Goal: Complete application form: Complete application form

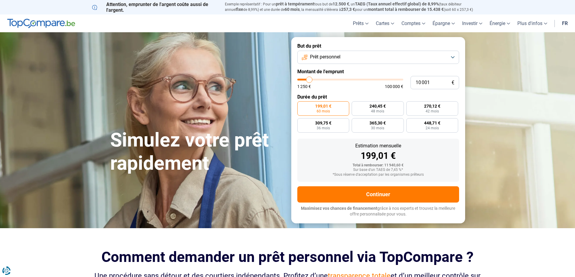
type input "11 250"
type input "11250"
type input "11 750"
type input "11750"
type input "12 500"
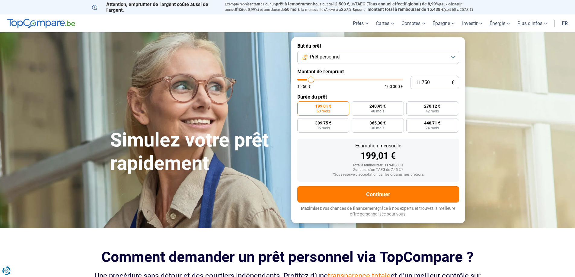
type input "12500"
type input "12 750"
type input "12750"
type input "13 000"
type input "13000"
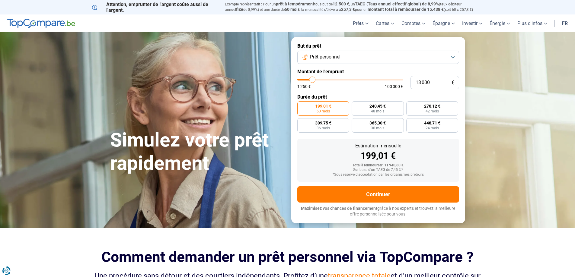
type input "13 250"
type input "13250"
type input "14 000"
type input "14000"
type input "14 500"
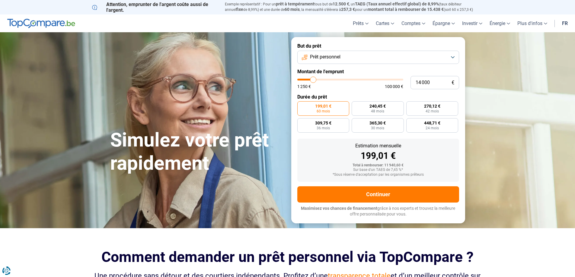
type input "14500"
type input "14 750"
type input "14750"
type input "15 000"
type input "15000"
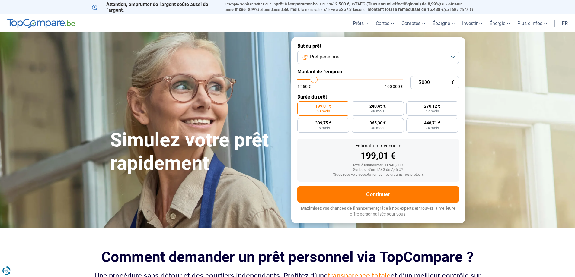
type input "15 500"
type input "15500"
type input "15 750"
type input "15750"
type input "16 000"
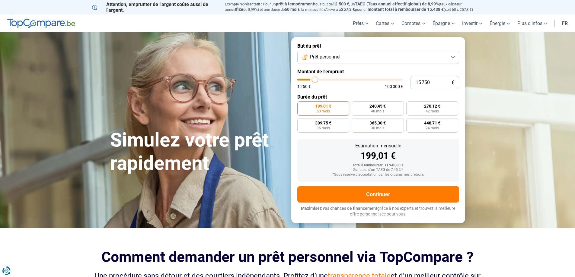
type input "16000"
type input "16 250"
type input "16250"
type input "17 000"
type input "17000"
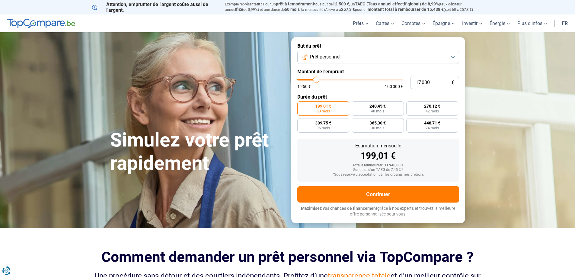
type input "18 750"
type input "18750"
type input "19 250"
type input "19250"
type input "20 250"
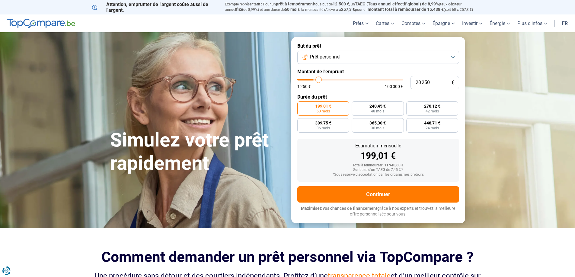
type input "20250"
type input "20 500"
type input "20500"
type input "21 500"
type input "21500"
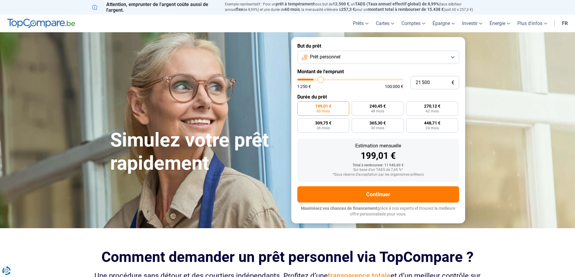
type input "22 250"
type input "22250"
type input "23 000"
type input "23000"
type input "23 500"
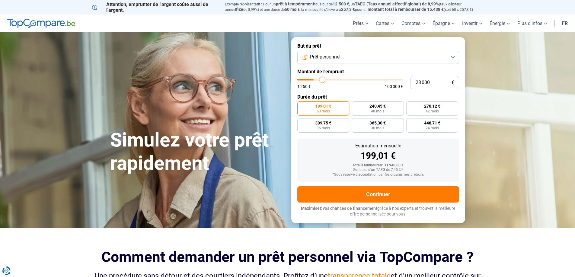
type input "23500"
type input "24 250"
type input "24250"
type input "25 250"
type input "25250"
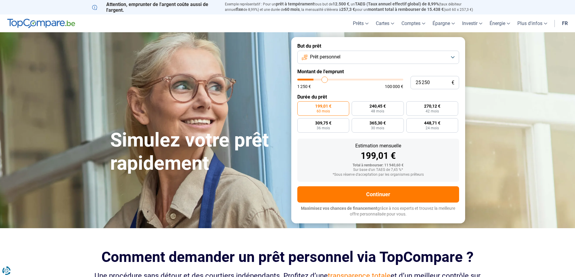
type input "26 250"
type input "26250"
type input "27 750"
type input "27750"
type input "29 250"
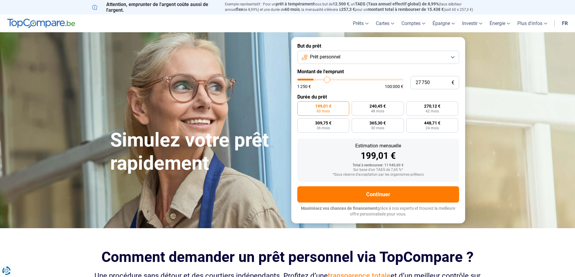
type input "29250"
type input "29 750"
type input "29750"
type input "30 500"
type input "30500"
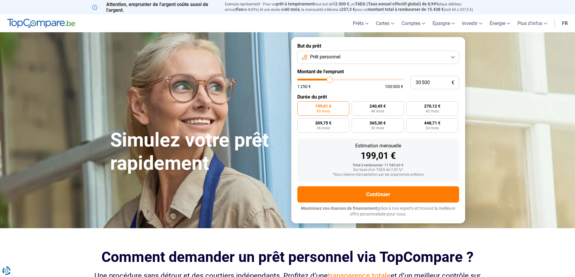
type input "30 750"
type input "30750"
type input "31 750"
type input "31750"
type input "32 000"
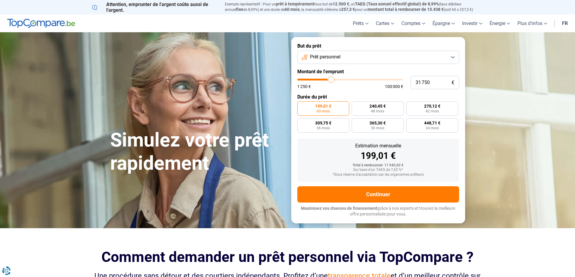
type input "32000"
type input "32 750"
type input "32750"
type input "33 500"
type input "33500"
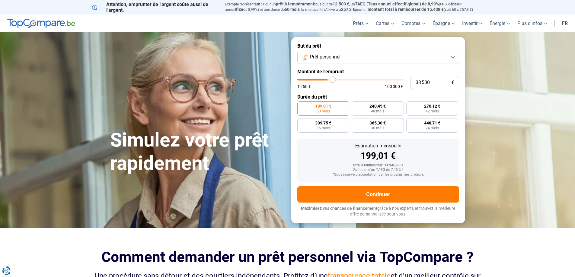
type input "34 000"
type input "34000"
type input "34 750"
type input "34750"
type input "35 750"
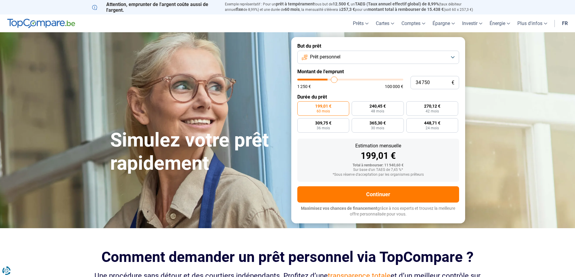
type input "35750"
type input "36 750"
type input "36750"
type input "37 750"
type input "37750"
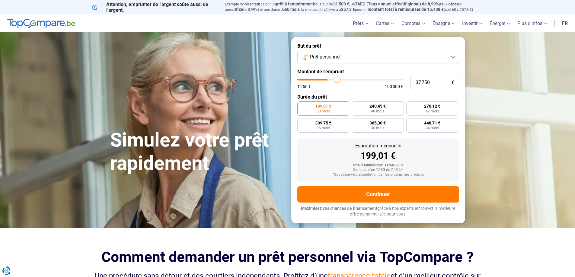
type input "38 250"
type input "38250"
type input "38 500"
type input "38500"
type input "38 750"
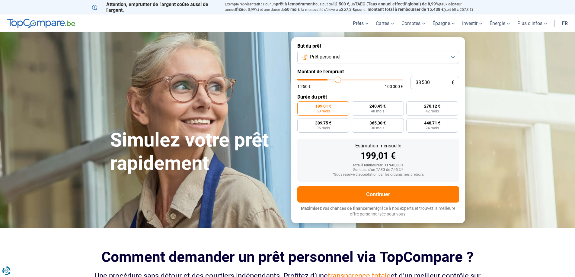
type input "38750"
type input "39 250"
type input "39250"
type input "39 750"
type input "39750"
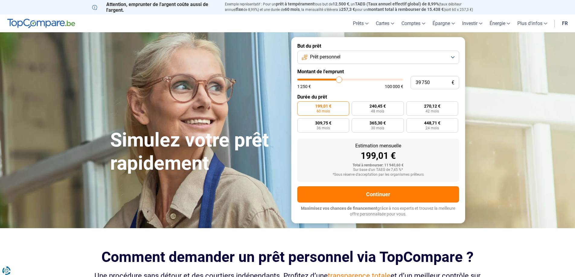
type input "40 750"
type input "40750"
type input "41 000"
type input "41000"
type input "41 250"
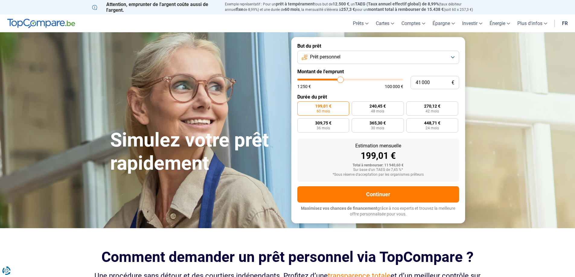
type input "41250"
type input "41 500"
type input "41500"
type input "42 250"
type input "42250"
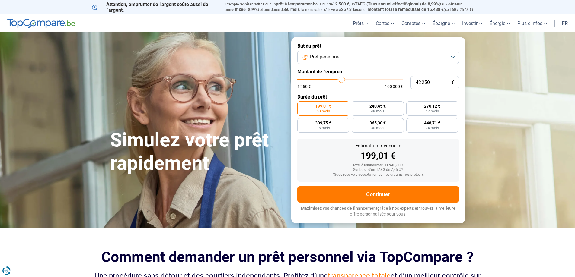
type input "42 750"
type input "42750"
type input "43 000"
type input "43000"
type input "43 500"
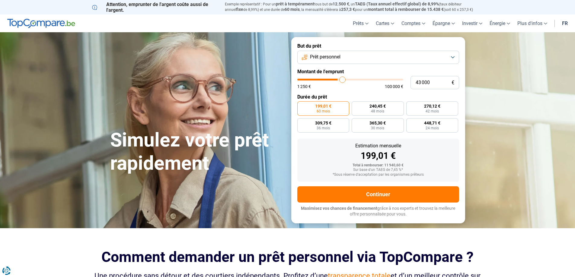
type input "43500"
type input "43 750"
type input "43750"
type input "44 000"
type input "44000"
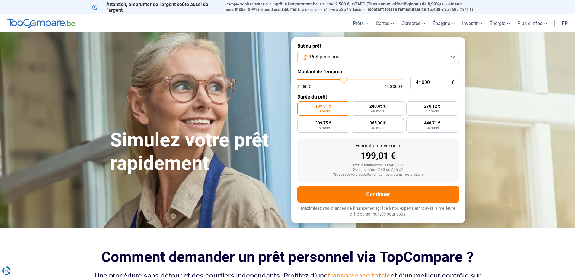
type input "43 750"
type input "43750"
type input "43 500"
type input "43500"
type input "43 000"
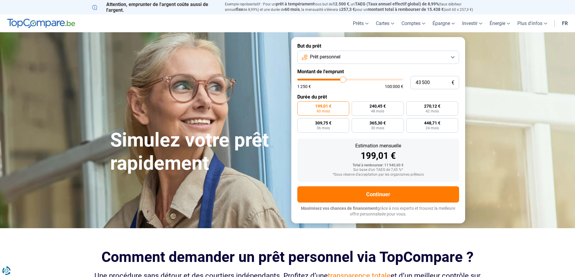
type input "43000"
type input "42 750"
type input "42750"
type input "42 500"
type input "42500"
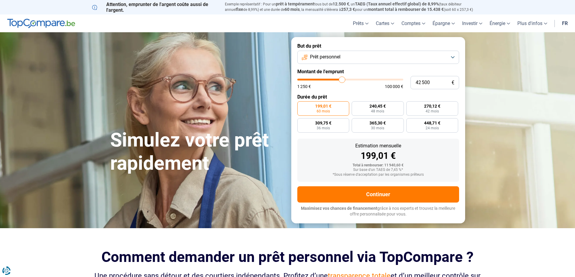
type input "42 250"
type input "42250"
type input "41 500"
type input "41500"
type input "41 250"
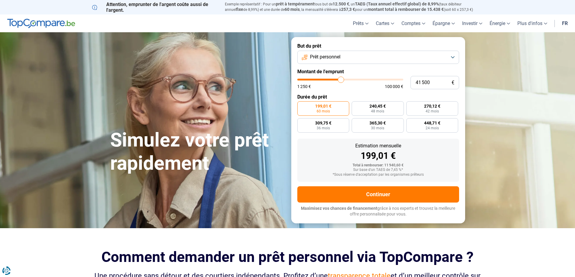
type input "41250"
type input "41 000"
type input "41000"
type input "40 250"
type input "40250"
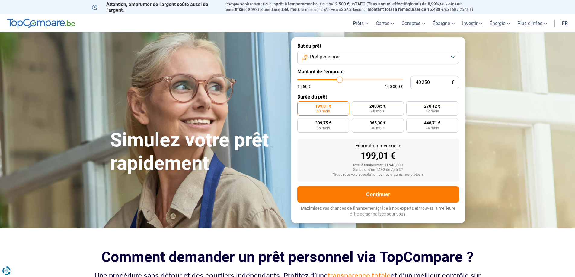
type input "40 000"
type input "40000"
type input "39 750"
type input "39750"
type input "39 500"
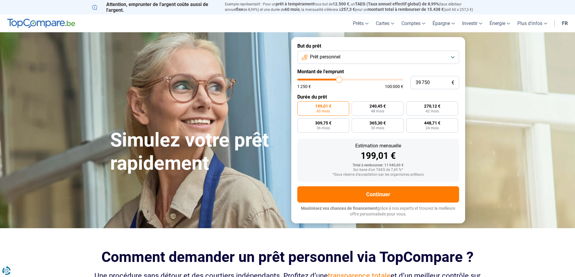
type input "39500"
type input "39 250"
type input "39250"
type input "38 500"
type input "38500"
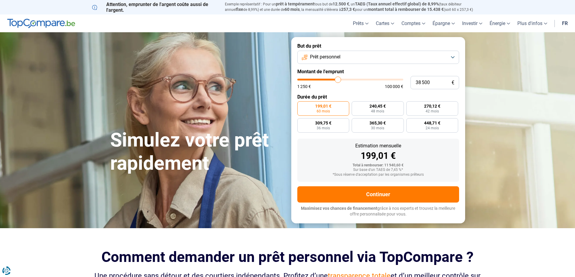
type input "38 000"
type input "38000"
type input "37 750"
type input "37750"
type input "37 250"
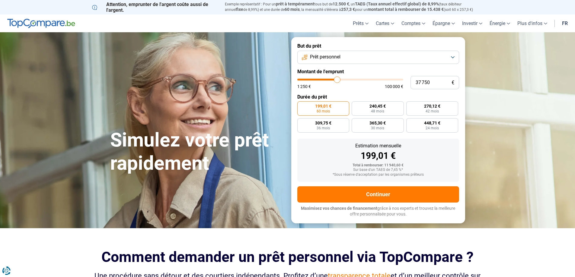
type input "37250"
type input "36 750"
type input "36750"
type input "36 500"
type input "36500"
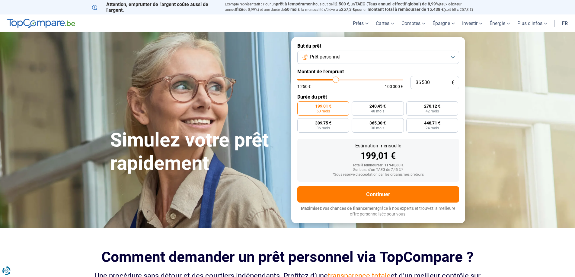
type input "36 250"
type input "36250"
type input "35 750"
type input "35750"
type input "35 500"
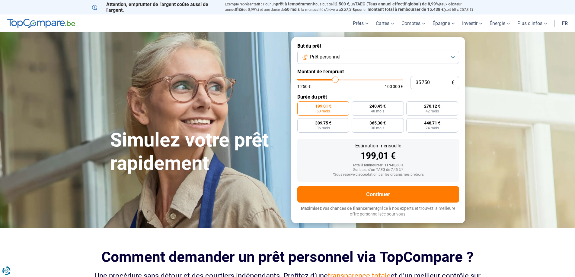
type input "35500"
type input "35 250"
type input "35250"
type input "35 000"
type input "35000"
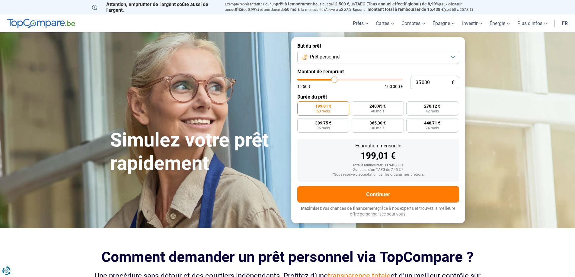
type input "34 750"
type input "34750"
type input "34 250"
type input "34250"
type input "34 000"
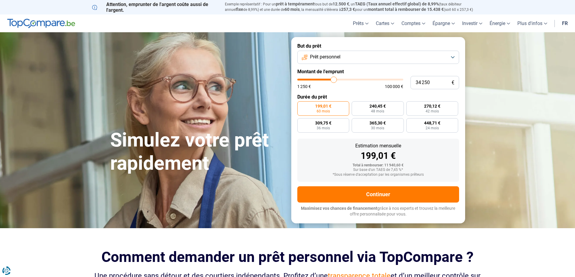
type input "34000"
type input "33 500"
type input "33500"
type input "33 250"
type input "33250"
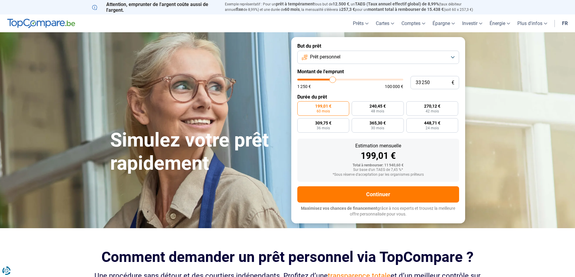
type input "32 750"
type input "32750"
type input "32 500"
type input "32500"
type input "32 250"
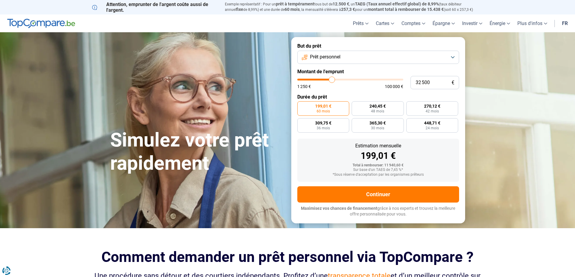
type input "32250"
type input "32 000"
type input "32000"
type input "31 750"
type input "31750"
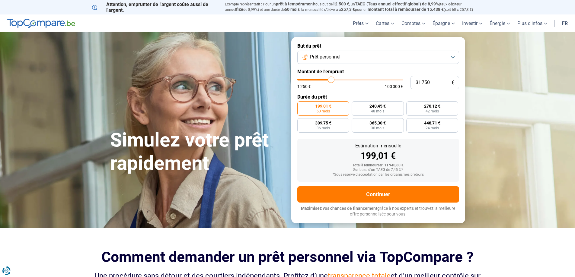
type input "31 250"
type input "31250"
type input "30 500"
type input "30500"
type input "30 250"
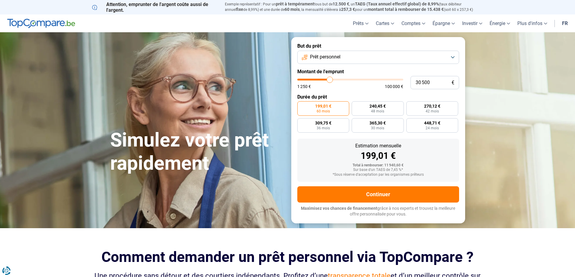
type input "30250"
type input "29 750"
type input "29750"
type input "29 500"
type input "29500"
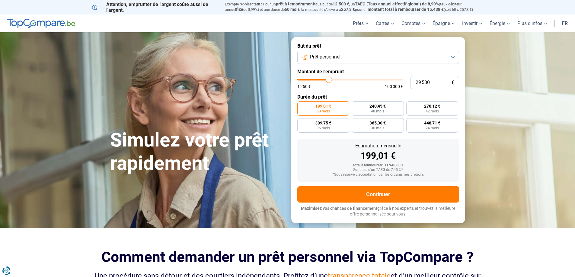
type input "29 250"
type input "29250"
type input "29 000"
type input "29000"
type input "28 250"
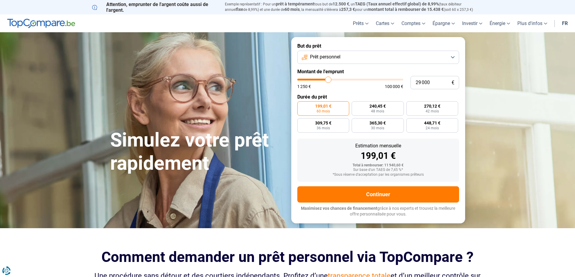
type input "28250"
type input "28 000"
type input "28000"
type input "27 750"
type input "27750"
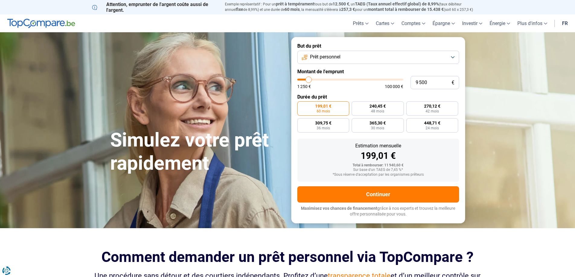
click at [309, 79] on input "range" at bounding box center [350, 80] width 106 height 2
click at [333, 110] on label "228,40 € 48 mois" at bounding box center [323, 108] width 52 height 14
click at [301, 105] on input "228,40 € 48 mois" at bounding box center [299, 103] width 4 height 4
click at [309, 81] on input "range" at bounding box center [350, 80] width 106 height 2
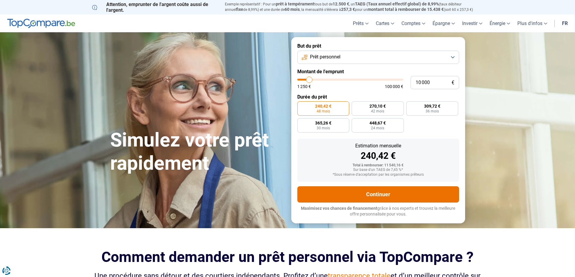
click at [384, 193] on button "Continuer" at bounding box center [378, 194] width 162 height 16
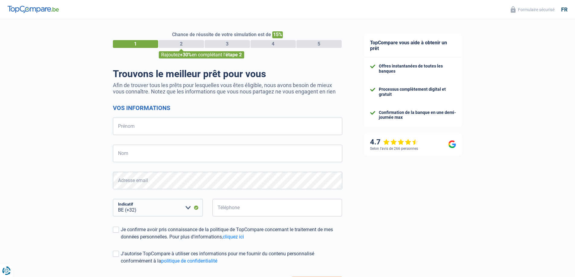
select select "32"
click at [146, 127] on input "Prénom" at bounding box center [227, 127] width 229 height 18
type input "nathalie"
type input "leonard"
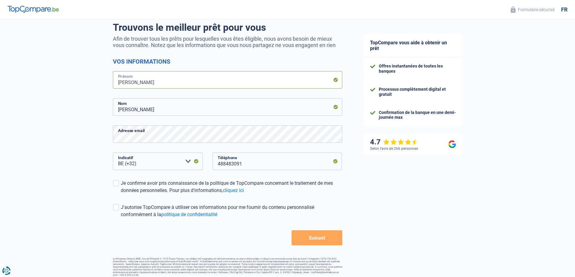
scroll to position [50, 0]
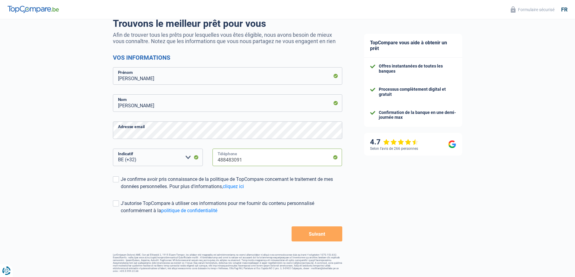
click at [251, 160] on input "488483091" at bounding box center [277, 158] width 130 height 18
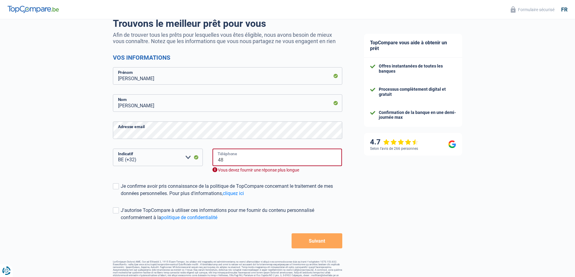
type input "4"
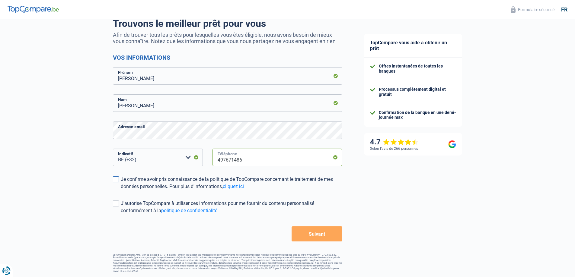
type input "497671486"
click at [116, 180] on span at bounding box center [116, 180] width 6 height 6
click at [121, 190] on input "Je confirme avoir pris connaissance de la politique de TopCompare concernant le…" at bounding box center [121, 190] width 0 height 0
click at [113, 204] on span at bounding box center [116, 204] width 6 height 6
click at [121, 215] on input "J'autorise TopCompare à utiliser ces informations pour me fournir du contenu pe…" at bounding box center [121, 215] width 0 height 0
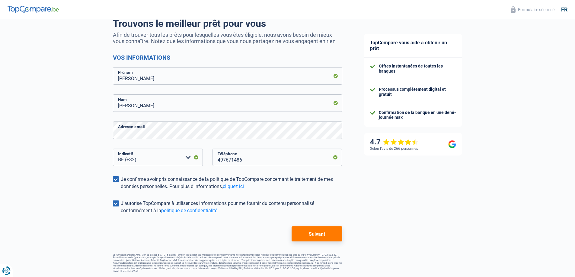
click at [313, 236] on button "Suivant" at bounding box center [317, 234] width 50 height 15
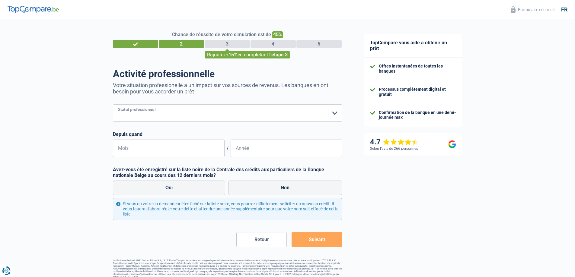
click at [334, 114] on select "Ouvrier Employé privé Employé public Invalide Indépendant Pensionné Chômeur Mut…" at bounding box center [227, 113] width 229 height 18
select select "invalid"
click at [113, 105] on select "Ouvrier Employé privé Employé public Invalide Indépendant Pensionné Chômeur Mut…" at bounding box center [227, 113] width 229 height 18
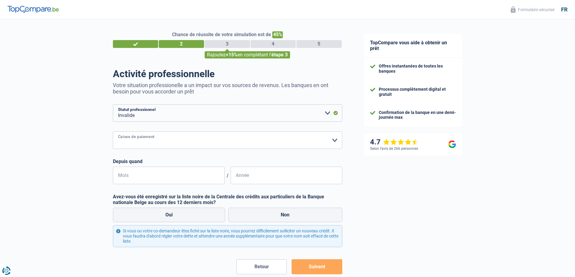
click at [200, 142] on select "Mutualité Chrétienne Mutualité Socialiste (Solidaris) SPF Sécurité Sociale Unio…" at bounding box center [227, 141] width 229 height 18
select select "solidaris"
click at [113, 132] on select "Mutualité Chrétienne Mutualité Socialiste (Solidaris) SPF Sécurité Sociale Unio…" at bounding box center [227, 141] width 229 height 18
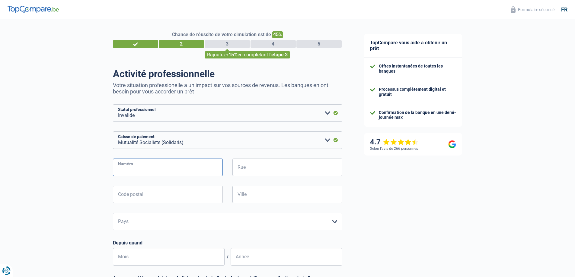
click at [147, 171] on input "Numéro" at bounding box center [168, 168] width 110 height 18
click at [144, 170] on input "rue du fort" at bounding box center [168, 168] width 110 height 18
type input "r"
type input "41"
click at [250, 171] on input "Rue" at bounding box center [287, 168] width 110 height 18
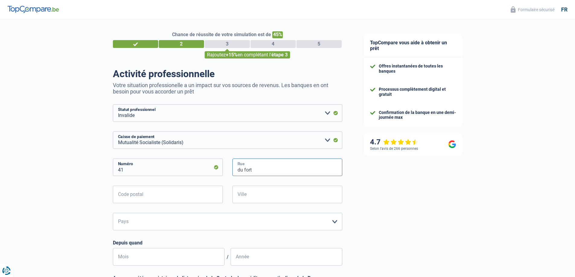
type input "du fort"
click at [261, 197] on input "Ville" at bounding box center [287, 195] width 110 height 18
type input "ath"
click at [159, 196] on input "Code postal" at bounding box center [168, 195] width 110 height 18
type input "7800"
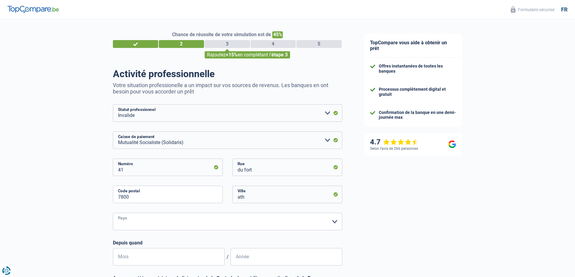
click at [334, 221] on select "Belgique Luxembourg Veuillez sélectionner une option" at bounding box center [227, 222] width 229 height 18
select select "BE"
click at [113, 214] on select "Belgique Luxembourg Veuillez sélectionner une option" at bounding box center [227, 222] width 229 height 18
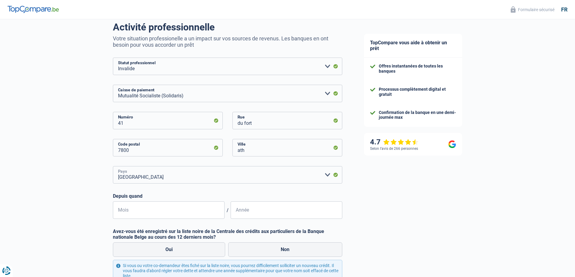
scroll to position [60, 0]
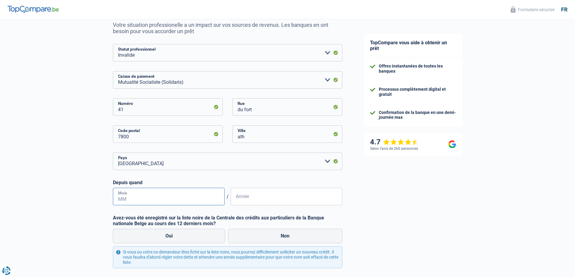
click at [143, 197] on input "Mois" at bounding box center [169, 197] width 112 height 18
type input "01"
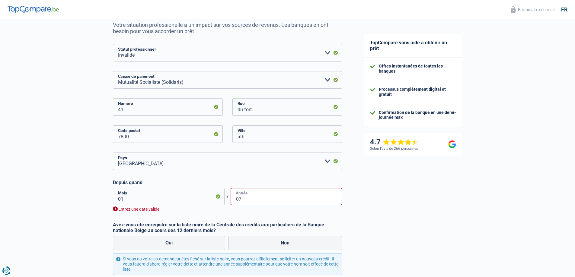
type input "0"
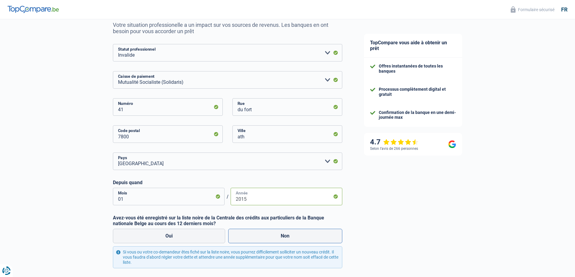
type input "2015"
click at [290, 237] on label "Non" at bounding box center [285, 236] width 114 height 14
click at [290, 237] on input "Non" at bounding box center [285, 236] width 114 height 14
radio input "true"
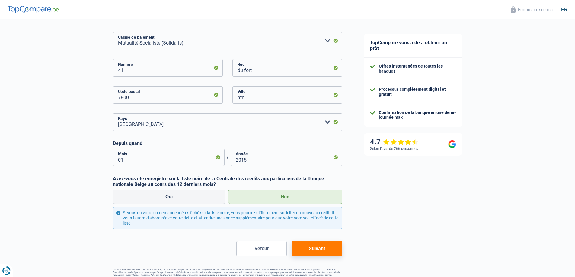
scroll to position [114, 0]
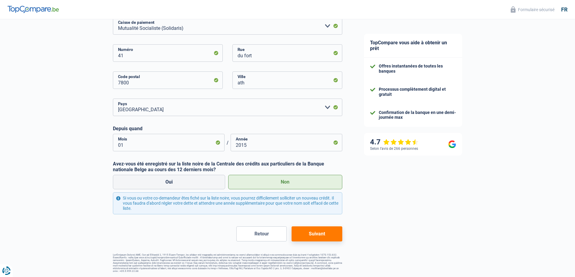
click at [320, 236] on button "Suivant" at bounding box center [317, 234] width 50 height 15
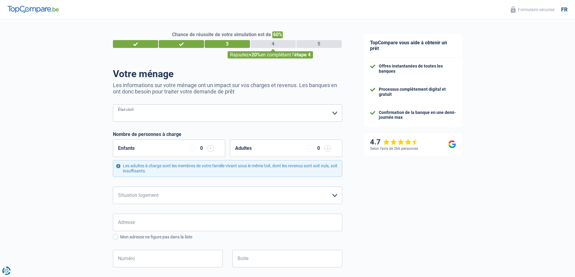
click at [336, 113] on select "Célibataire Marié(e) Cohabitant(e) légal(e) Divorcé(e) Veuf(ve) Séparé (de fait…" at bounding box center [227, 113] width 229 height 18
select select "married"
click at [113, 105] on select "Célibataire Marié(e) Cohabitant(e) légal(e) Divorcé(e) Veuf(ve) Séparé (de fait…" at bounding box center [227, 113] width 229 height 18
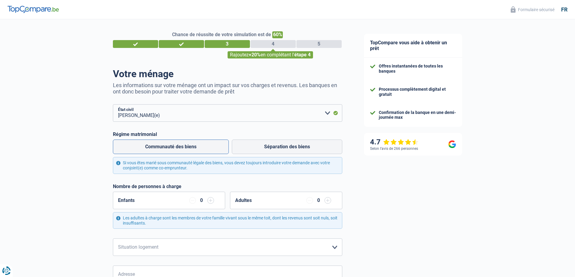
click at [214, 149] on label "Communauté des biens" at bounding box center [171, 147] width 116 height 14
click at [214, 149] on input "Communauté des biens" at bounding box center [171, 147] width 116 height 14
radio input "true"
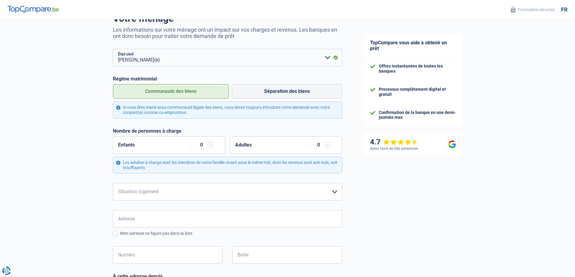
scroll to position [60, 0]
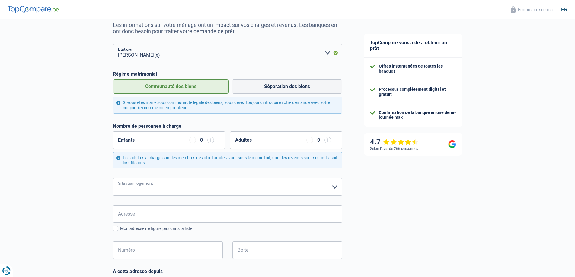
click at [334, 187] on select "Locataire Propriétaire avec prêt hypothécaire Propriétaire sans prêt hypothécai…" at bounding box center [227, 187] width 229 height 18
select select "ownerWithMortgage"
click at [113, 179] on select "Locataire Propriétaire avec prêt hypothécaire Propriétaire sans prêt hypothécai…" at bounding box center [227, 187] width 229 height 18
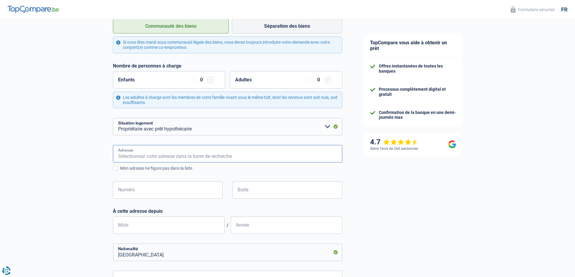
click at [150, 156] on input "Adresse" at bounding box center [227, 154] width 229 height 18
type input "119 octave bataille"
type input "Belgique"
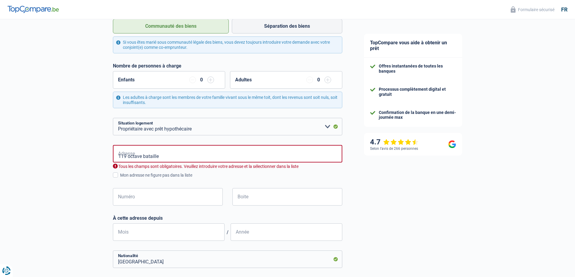
type input "Belgique"
click at [126, 156] on input "119 octave bataille" at bounding box center [227, 154] width 229 height 18
click at [138, 196] on input "Numéro" at bounding box center [168, 197] width 110 height 18
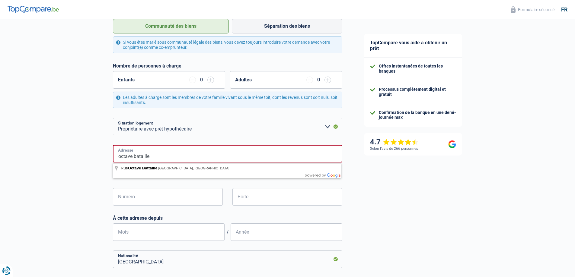
click at [163, 155] on input "octave bataille" at bounding box center [227, 154] width 229 height 18
type input "Rue Octave Battaille, 7971, Beloeil, BE"
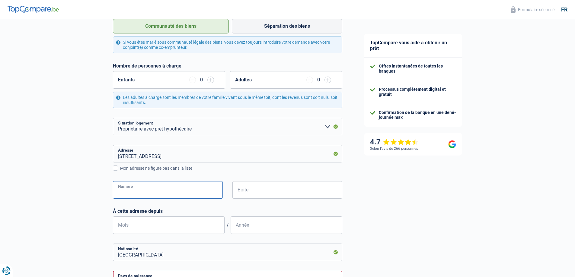
click at [148, 192] on input "Numéro" at bounding box center [168, 190] width 110 height 18
type input "119"
click at [260, 191] on input "Boite" at bounding box center [287, 190] width 110 height 18
type input "1"
click at [136, 225] on input "Mois" at bounding box center [169, 226] width 112 height 18
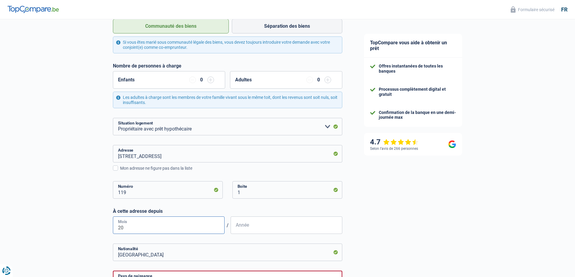
type input "2"
type input "08"
click at [273, 230] on input "2" at bounding box center [287, 226] width 112 height 18
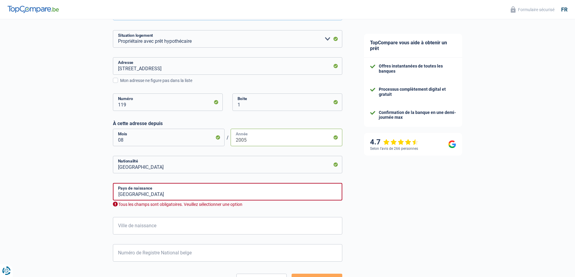
scroll to position [211, 0]
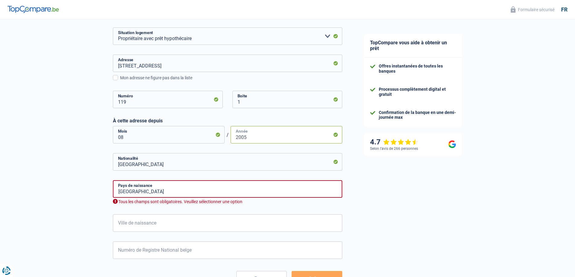
type input "2005"
click at [167, 225] on input "Ville de naissance" at bounding box center [227, 224] width 229 height 18
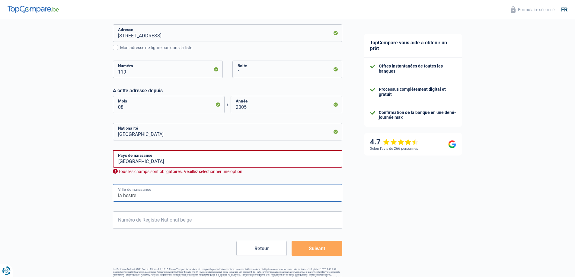
type input "la hestre"
click at [162, 223] on input "Numéro de Registre National belge" at bounding box center [227, 221] width 229 height 18
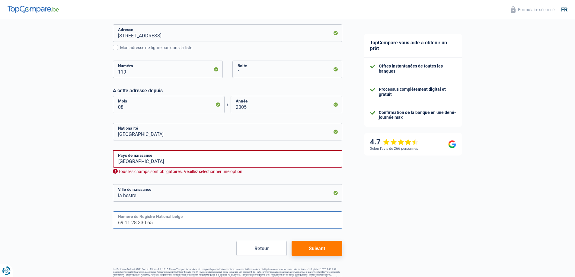
type input "69.11.28-330.65"
click at [329, 250] on button "Suivant" at bounding box center [317, 248] width 50 height 15
select select "disabilityPension"
select select "mortgage"
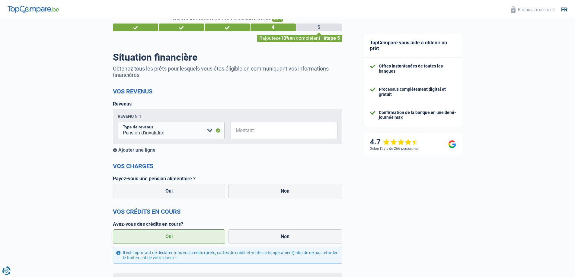
scroll to position [30, 0]
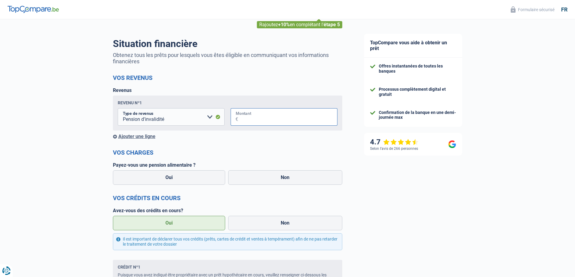
click at [279, 117] on input "Montant" at bounding box center [287, 117] width 99 height 18
type input "2.000"
click at [262, 179] on label "Non" at bounding box center [285, 177] width 114 height 14
click at [262, 179] on input "Non" at bounding box center [285, 177] width 114 height 14
radio input "true"
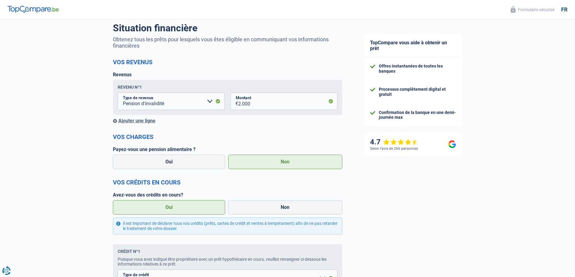
scroll to position [60, 0]
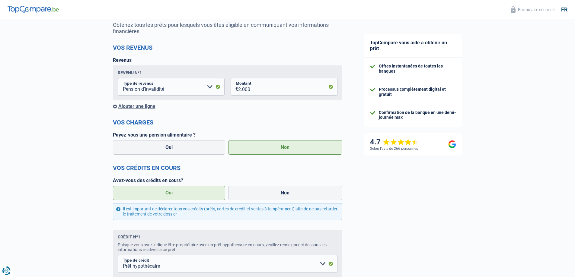
click at [192, 194] on label "Oui" at bounding box center [169, 193] width 113 height 14
click at [192, 194] on input "Oui" at bounding box center [169, 193] width 113 height 14
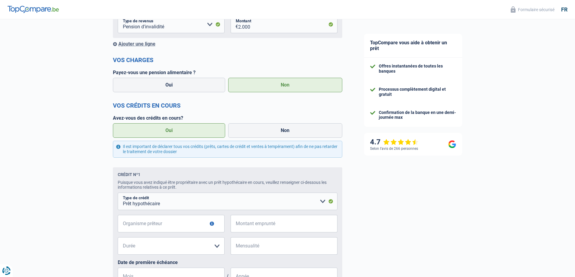
scroll to position [121, 0]
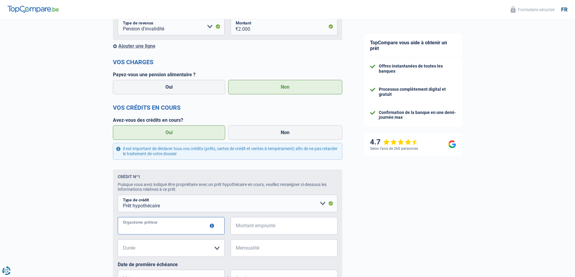
click at [172, 228] on input "Organisme prêteur" at bounding box center [171, 226] width 107 height 18
type input "fortis"
click at [260, 229] on input "Montant emprunté" at bounding box center [287, 226] width 99 height 18
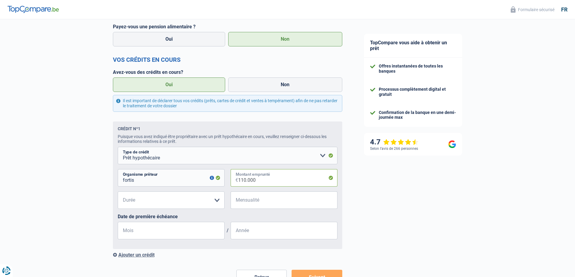
scroll to position [181, 0]
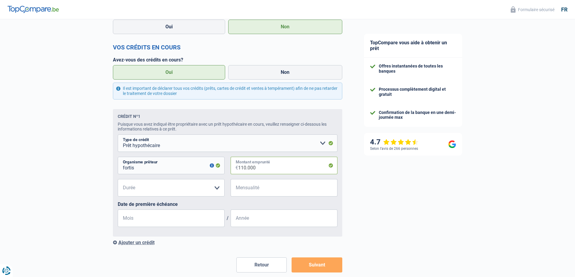
type input "110.000"
click at [215, 189] on select "120 mois 180 mois 240 mois 300 mois 360 mois 420 mois Veuillez sélectionner une…" at bounding box center [171, 188] width 107 height 18
select select "240"
click at [118, 181] on select "120 mois 180 mois 240 mois 300 mois 360 mois 420 mois Veuillez sélectionner une…" at bounding box center [171, 188] width 107 height 18
click at [259, 189] on input "Mensualité" at bounding box center [287, 188] width 99 height 18
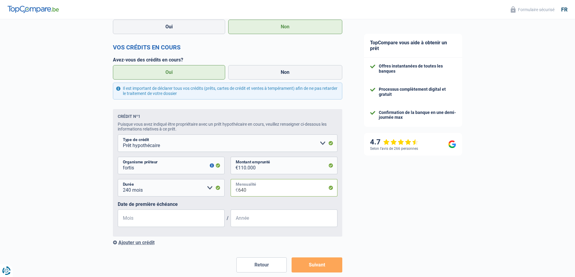
type input "640"
click at [142, 220] on input "Mois" at bounding box center [171, 219] width 107 height 18
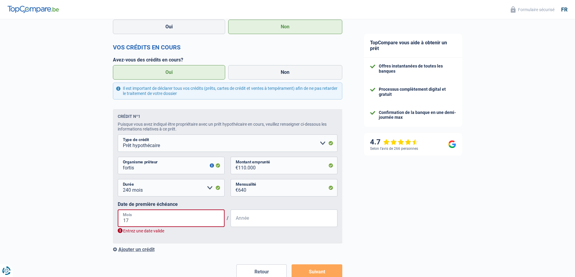
type input "1"
type input "07"
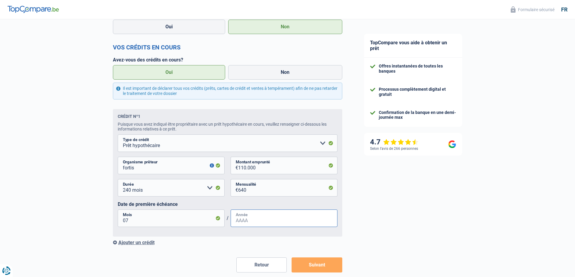
click at [260, 223] on input "Année" at bounding box center [284, 219] width 107 height 18
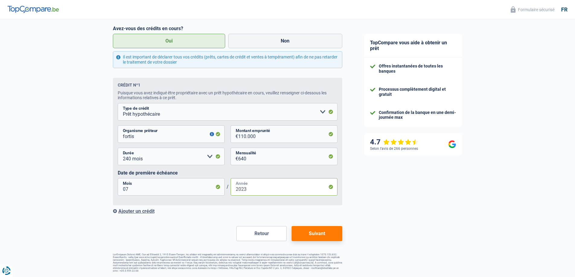
scroll to position [213, 0]
type input "2023"
click at [324, 238] on button "Suivant" at bounding box center [317, 233] width 50 height 15
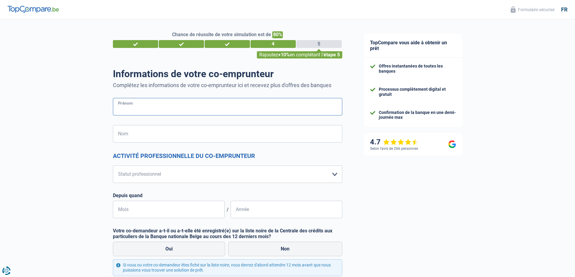
click at [147, 109] on input "Prénom" at bounding box center [227, 107] width 229 height 18
type input "eric"
type input "bozoti"
type input "Belgique"
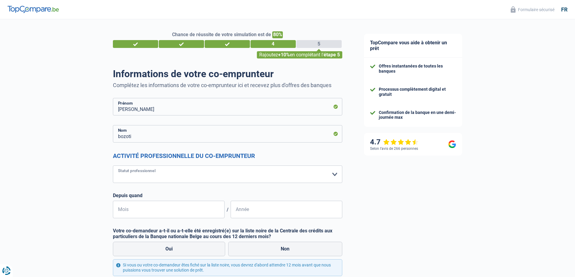
click at [333, 174] on select "Ouvrier Employé privé Employé public Invalide Indépendant Pensionné Chômeur Mut…" at bounding box center [227, 175] width 229 height 18
select select "invalid"
click at [113, 166] on select "Ouvrier Employé privé Employé public Invalide Indépendant Pensionné Chômeur Mut…" at bounding box center [227, 175] width 229 height 18
select select "disabilityPension"
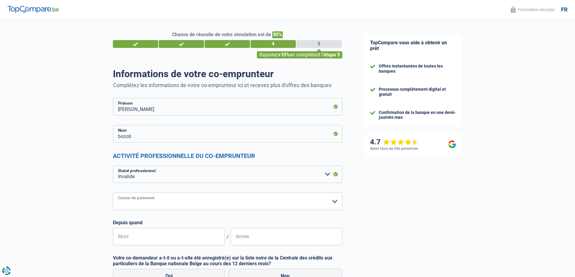
click at [167, 200] on select "Mutualité Chrétienne Mutualité Socialiste (Solidaris) SPF Sécurité Sociale Unio…" at bounding box center [227, 202] width 229 height 18
select select "solidaris"
click at [113, 193] on select "Mutualité Chrétienne Mutualité Socialiste (Solidaris) SPF Sécurité Sociale Unio…" at bounding box center [227, 202] width 229 height 18
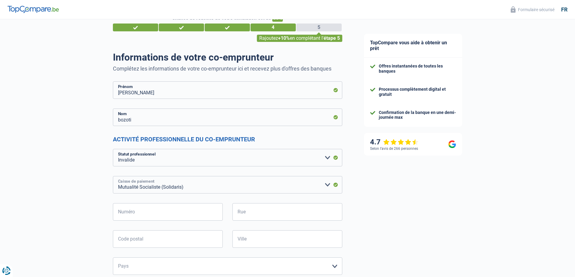
scroll to position [30, 0]
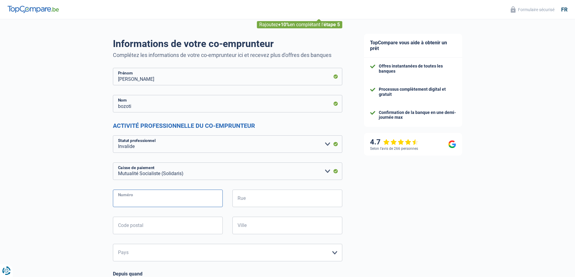
click at [150, 198] on input "Numéro" at bounding box center [168, 199] width 110 height 18
type input "41"
click at [260, 198] on input "Rue" at bounding box center [287, 199] width 110 height 18
type input "du fort"
click at [179, 229] on input "Code postal" at bounding box center [168, 226] width 110 height 18
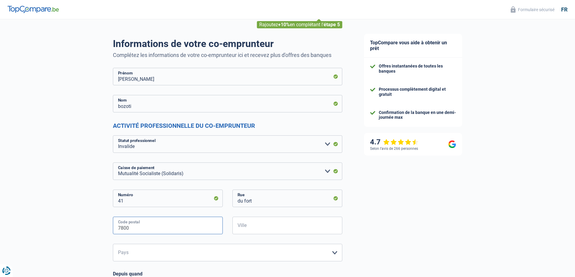
type input "7800"
click at [265, 229] on input "Ville" at bounding box center [287, 226] width 110 height 18
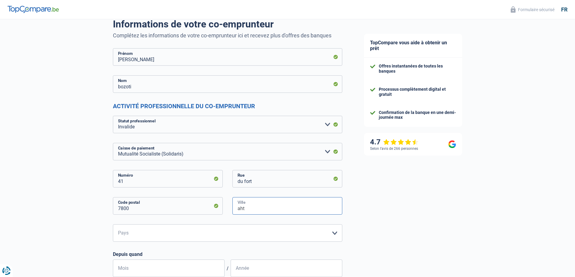
scroll to position [60, 0]
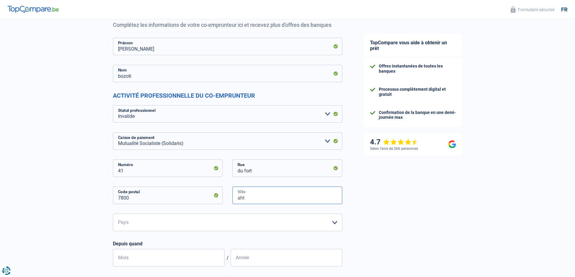
type input "aht"
click at [335, 222] on select "Belgique Luxembourg Veuillez sélectionner une option" at bounding box center [227, 223] width 229 height 18
select select "BE"
click at [113, 214] on select "Belgique Luxembourg Veuillez sélectionner une option" at bounding box center [227, 223] width 229 height 18
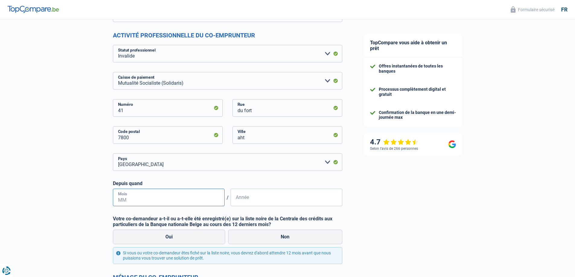
click at [136, 199] on input "Mois" at bounding box center [169, 198] width 112 height 18
type input "06"
click at [256, 201] on input "Année" at bounding box center [287, 198] width 112 height 18
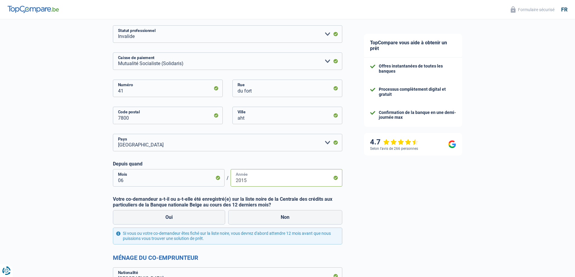
scroll to position [151, 0]
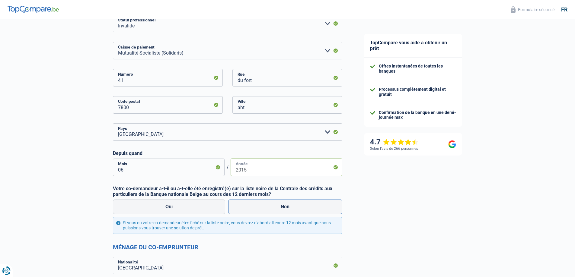
type input "2015"
click at [262, 208] on label "Non" at bounding box center [285, 207] width 114 height 14
click at [262, 208] on input "Non" at bounding box center [285, 207] width 114 height 14
radio input "true"
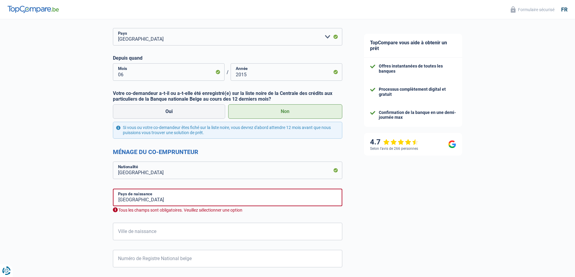
scroll to position [241, 0]
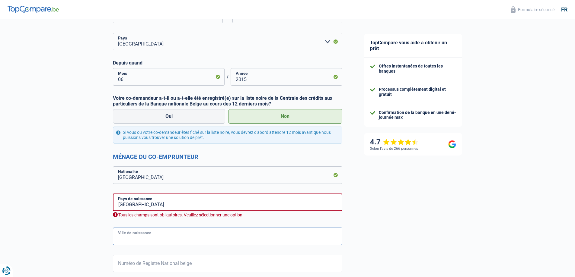
click at [172, 237] on input "Ville de naissance" at bounding box center [227, 237] width 229 height 18
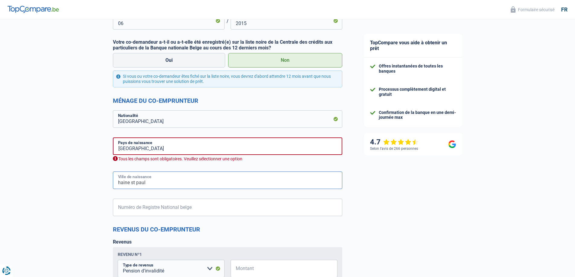
scroll to position [302, 0]
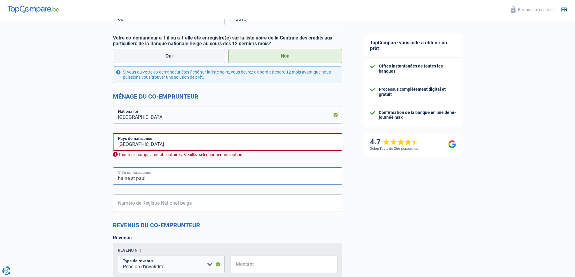
type input "haine st paul"
click at [161, 204] on input "Numéro de Registre National belge" at bounding box center [227, 204] width 229 height 18
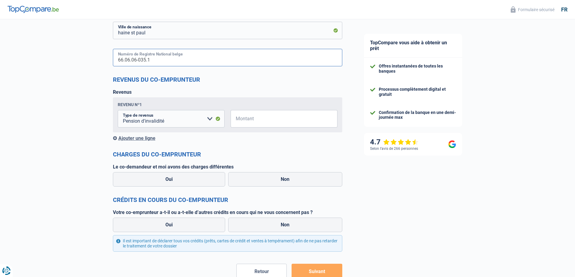
scroll to position [453, 0]
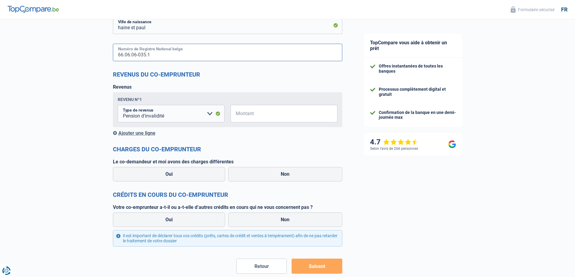
type input "66.06.06-035.1"
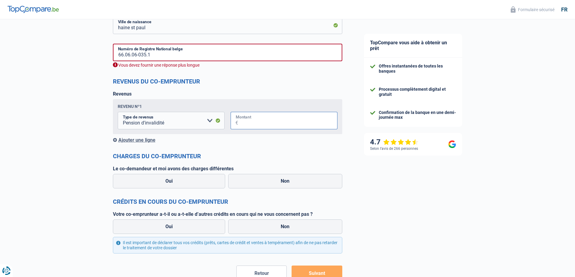
click at [269, 116] on input "Montant" at bounding box center [287, 121] width 99 height 18
type input "1.300"
click at [271, 182] on label "Non" at bounding box center [285, 181] width 114 height 14
click at [271, 182] on input "Non" at bounding box center [285, 181] width 114 height 14
radio input "true"
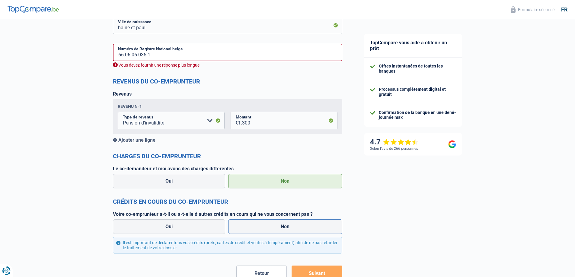
click at [264, 226] on label "Non" at bounding box center [285, 227] width 114 height 14
click at [264, 226] on input "Non" at bounding box center [285, 227] width 114 height 14
radio input "true"
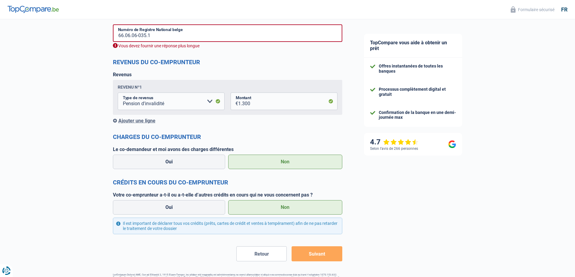
scroll to position [492, 0]
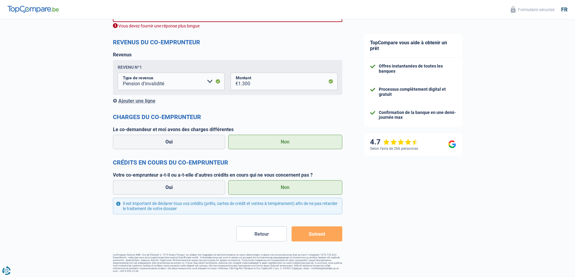
click at [317, 234] on button "Suivant" at bounding box center [317, 234] width 50 height 15
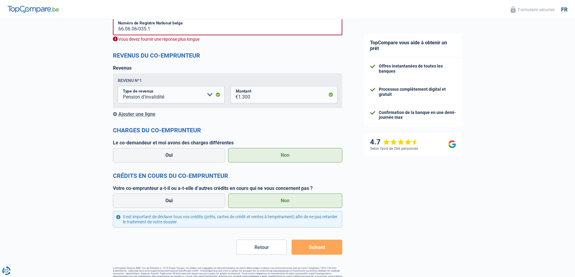
scroll to position [474, 0]
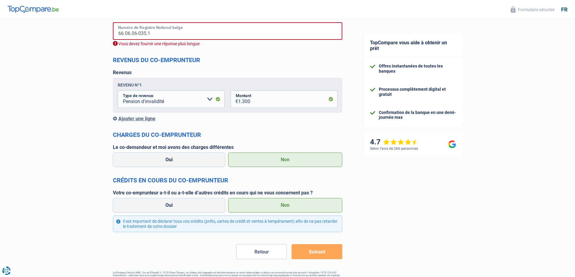
click at [142, 33] on input "66.06.06-035.1" at bounding box center [227, 31] width 229 height 18
click at [162, 32] on input "66.06.06-035.1" at bounding box center [227, 31] width 229 height 18
click at [156, 33] on input "66.06.06-035.1" at bounding box center [227, 31] width 229 height 18
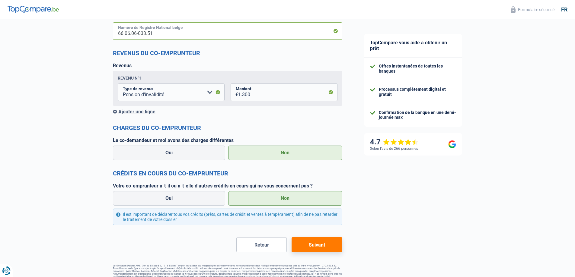
type input "66.06.06-033.51"
click at [312, 247] on button "Suivant" at bounding box center [317, 244] width 50 height 15
select select "48"
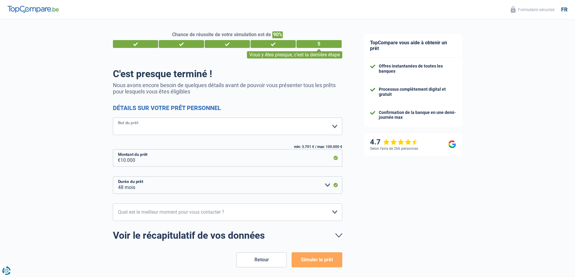
click at [334, 126] on select "Confort maison: meubles, textile, peinture, électroménager, outillage non-profe…" at bounding box center [227, 127] width 229 height 18
click at [113, 118] on select "Confort maison: meubles, textile, peinture, électroménager, outillage non-profe…" at bounding box center [227, 127] width 229 height 18
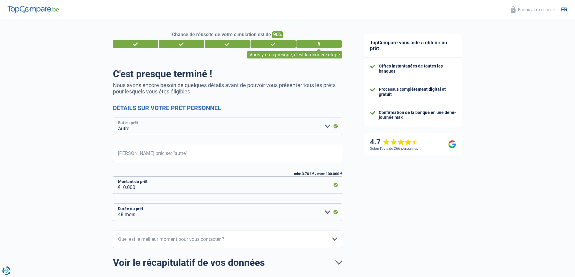
click at [328, 126] on select "Confort maison: meubles, textile, peinture, électroménager, outillage non-profe…" at bounding box center [227, 127] width 229 height 18
select select "familyEvent"
click at [113, 118] on select "Confort maison: meubles, textile, peinture, électroménager, outillage non-profe…" at bounding box center [227, 127] width 229 height 18
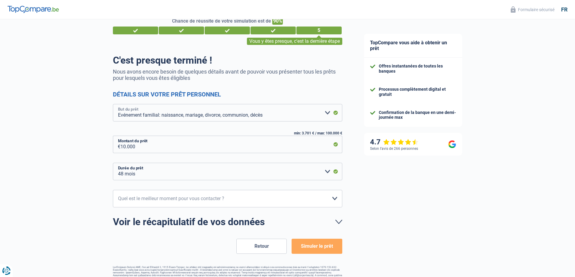
scroll to position [26, 0]
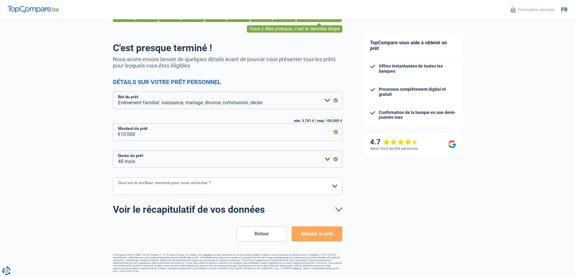
click at [333, 185] on select "10h-12h 12h-14h 14h-16h 16h-18h Veuillez sélectionner une option" at bounding box center [227, 187] width 229 height 18
select select "10-12"
click at [113, 178] on select "10h-12h 12h-14h 14h-16h 16h-18h Veuillez sélectionner une option" at bounding box center [227, 187] width 229 height 18
click at [327, 235] on button "Simuler le prêt" at bounding box center [317, 234] width 50 height 15
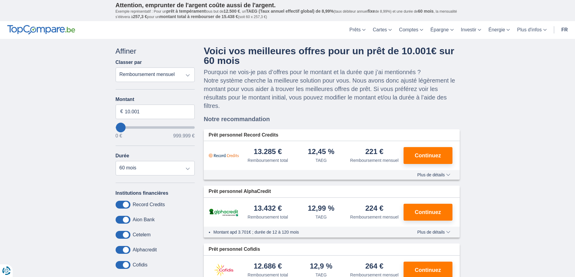
drag, startPoint x: 543, startPoint y: 238, endPoint x: 475, endPoint y: 210, distance: 73.3
drag, startPoint x: 475, startPoint y: 210, endPoint x: 512, endPoint y: 65, distance: 149.0
click at [512, 65] on div "× widget.non-eligible-application.title widget.non-eligible-application.text no…" at bounding box center [287, 182] width 575 height 286
click at [424, 156] on span "Continuez" at bounding box center [428, 155] width 26 height 5
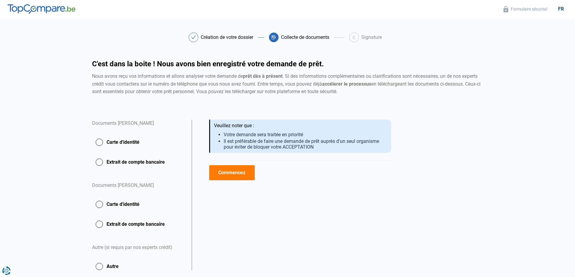
click at [246, 171] on button "Commencez" at bounding box center [232, 172] width 46 height 15
